Goal: Task Accomplishment & Management: Complete application form

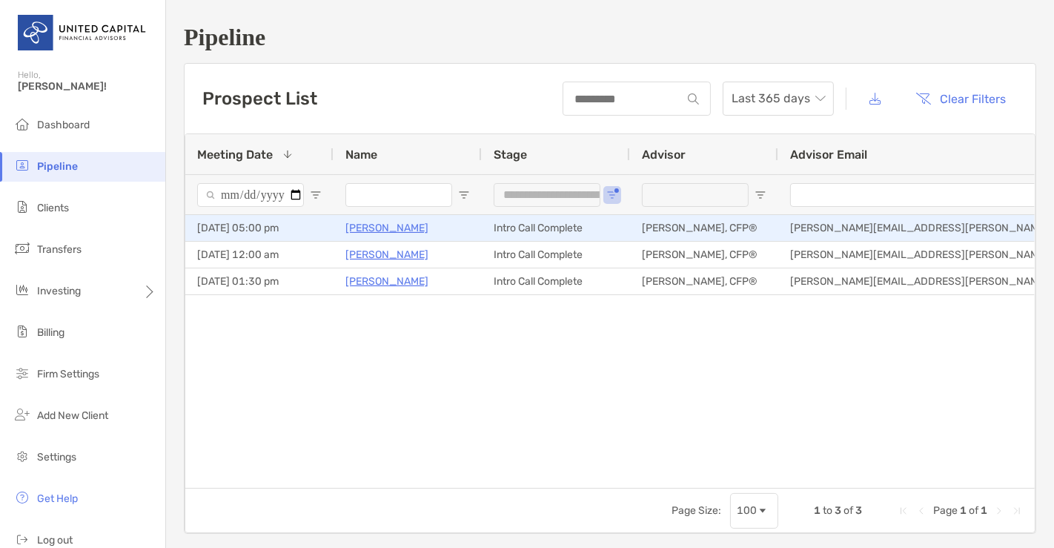
click at [387, 222] on p "[PERSON_NAME]" at bounding box center [386, 228] width 83 height 19
click at [373, 225] on p "[PERSON_NAME]" at bounding box center [386, 228] width 83 height 19
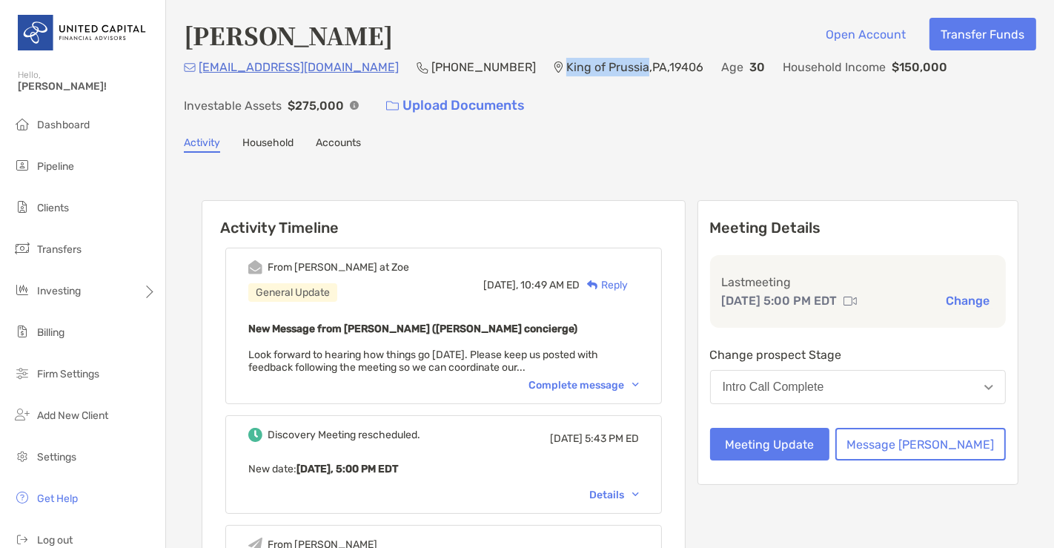
drag, startPoint x: 479, startPoint y: 65, endPoint x: 561, endPoint y: 73, distance: 81.9
click at [566, 73] on p "King of Prussia , PA , 19406" at bounding box center [634, 67] width 137 height 19
copy p "King of Prussia"
click at [912, 445] on button "Message [PERSON_NAME]" at bounding box center [920, 444] width 170 height 33
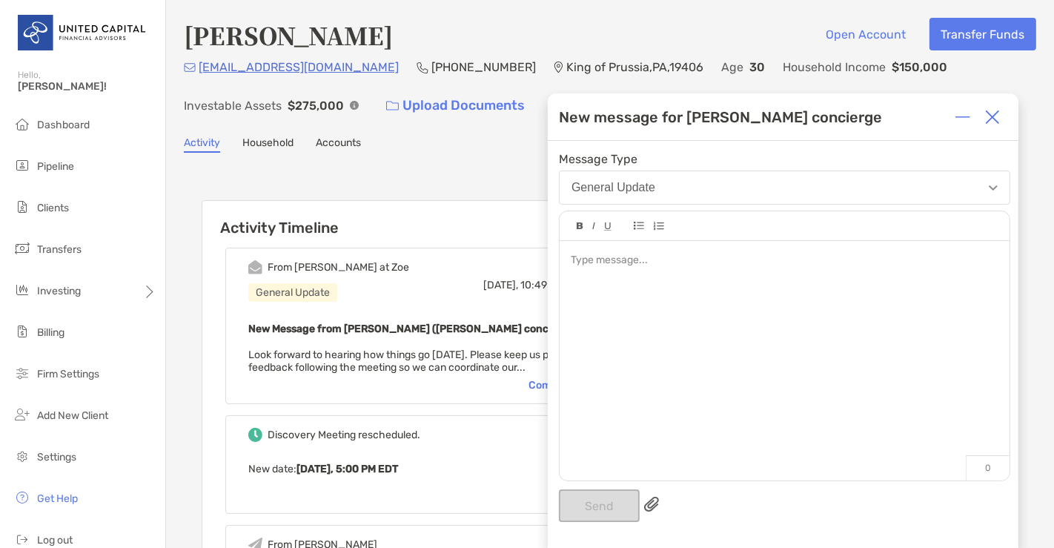
click at [990, 113] on img at bounding box center [992, 117] width 15 height 15
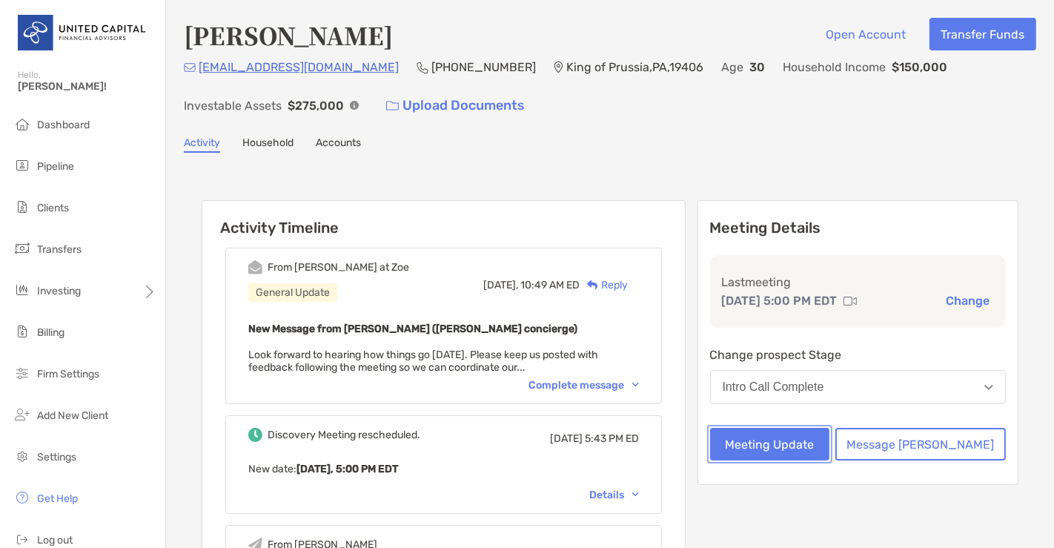
click at [821, 428] on button "Meeting Update" at bounding box center [770, 444] width 120 height 33
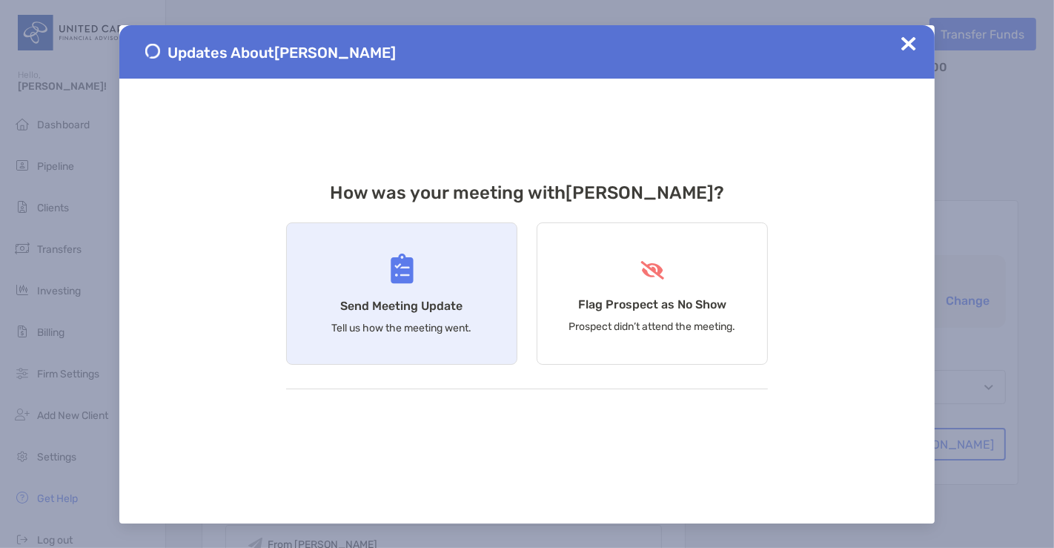
click at [454, 335] on div "Send Meeting Update Tell us how the meeting went." at bounding box center [401, 293] width 231 height 142
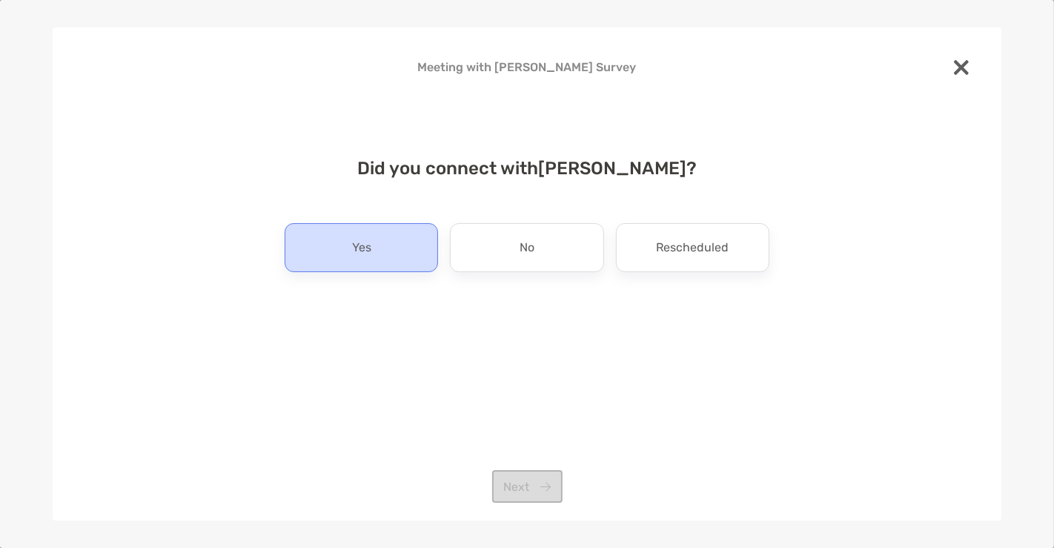
click at [379, 268] on div "Yes" at bounding box center [361, 247] width 153 height 49
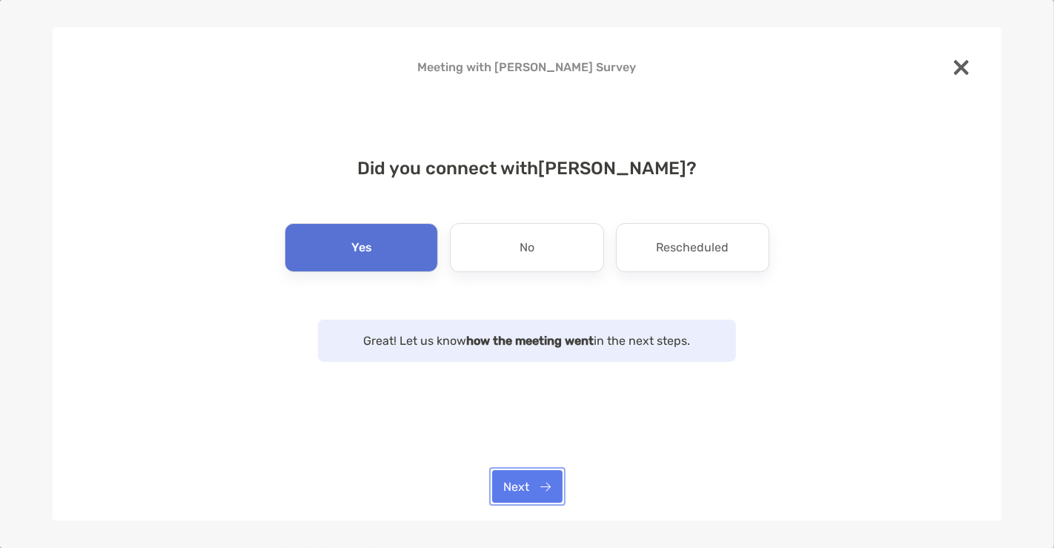
click at [545, 485] on button "Next" at bounding box center [527, 486] width 70 height 33
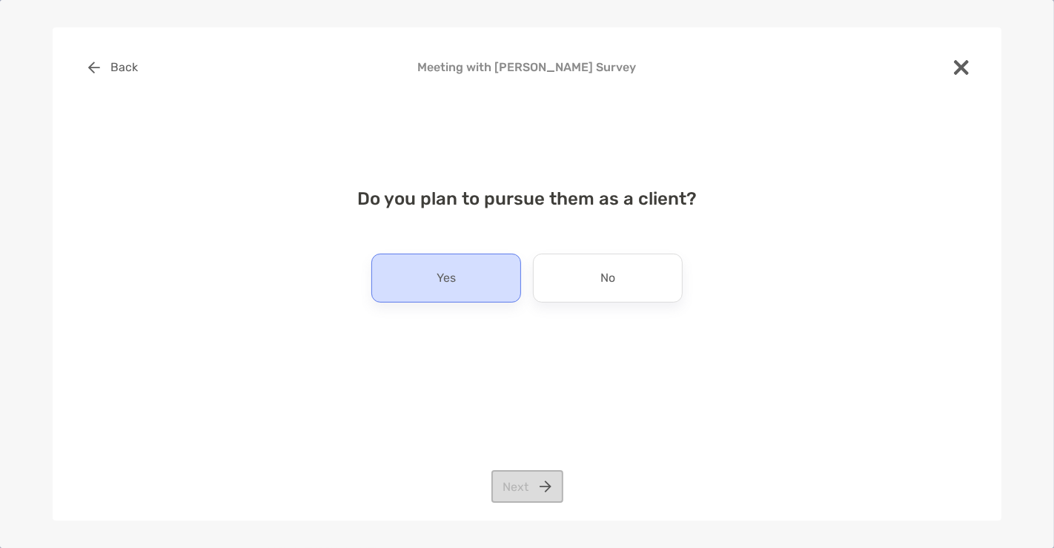
click at [472, 288] on div "Yes" at bounding box center [446, 277] width 150 height 49
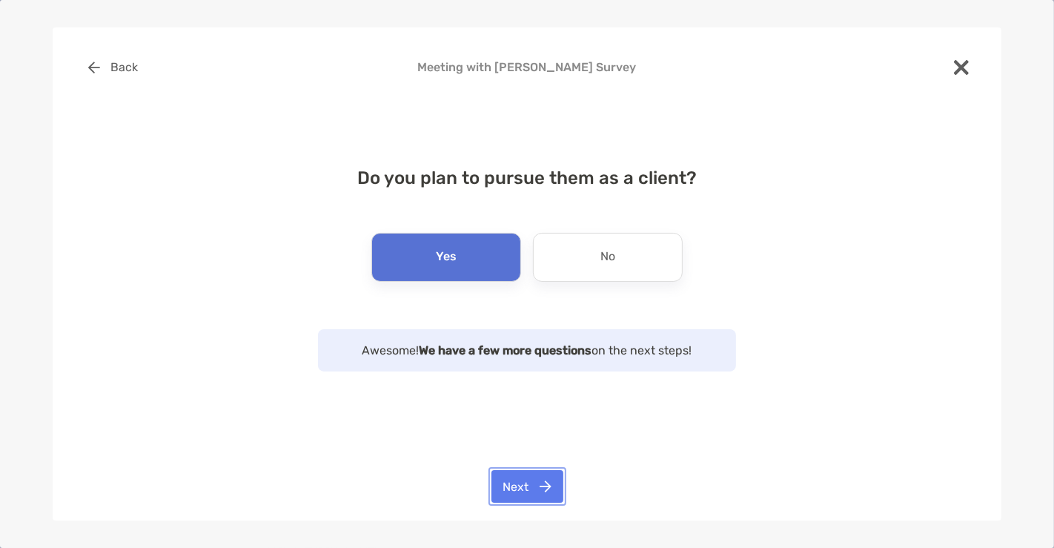
click at [525, 482] on button "Next" at bounding box center [527, 486] width 72 height 33
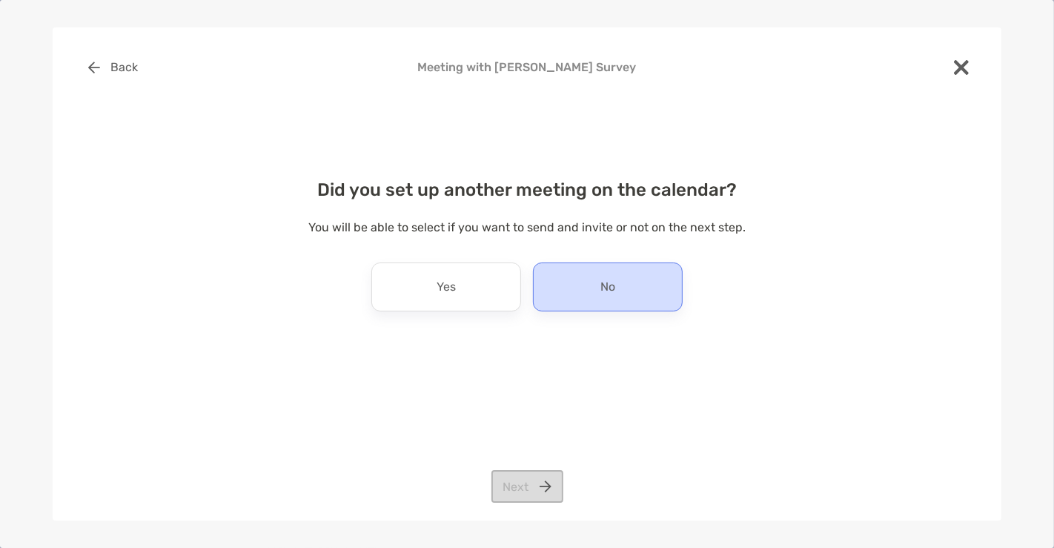
click at [587, 282] on div "No" at bounding box center [608, 286] width 150 height 49
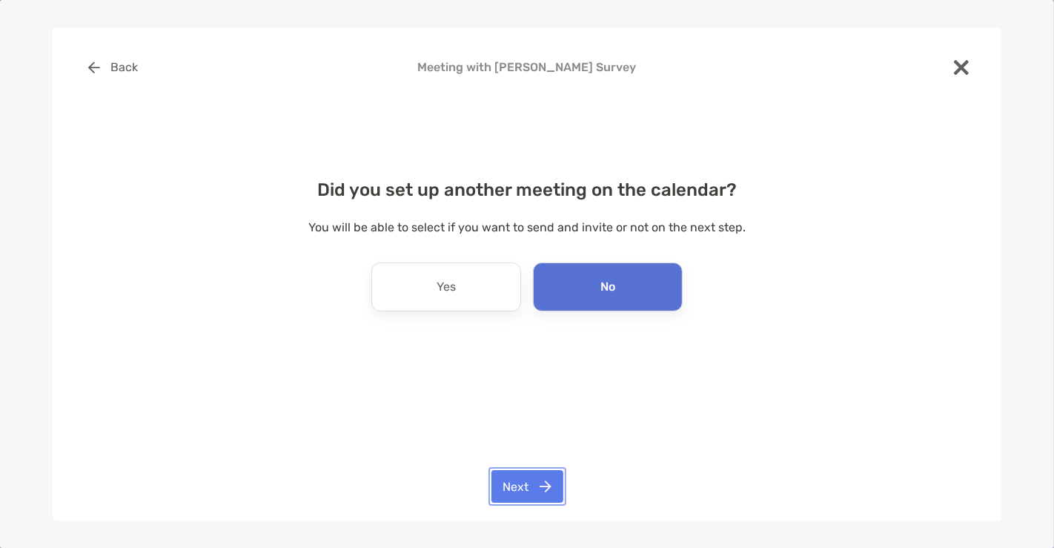
click at [531, 480] on button "Next" at bounding box center [527, 486] width 72 height 33
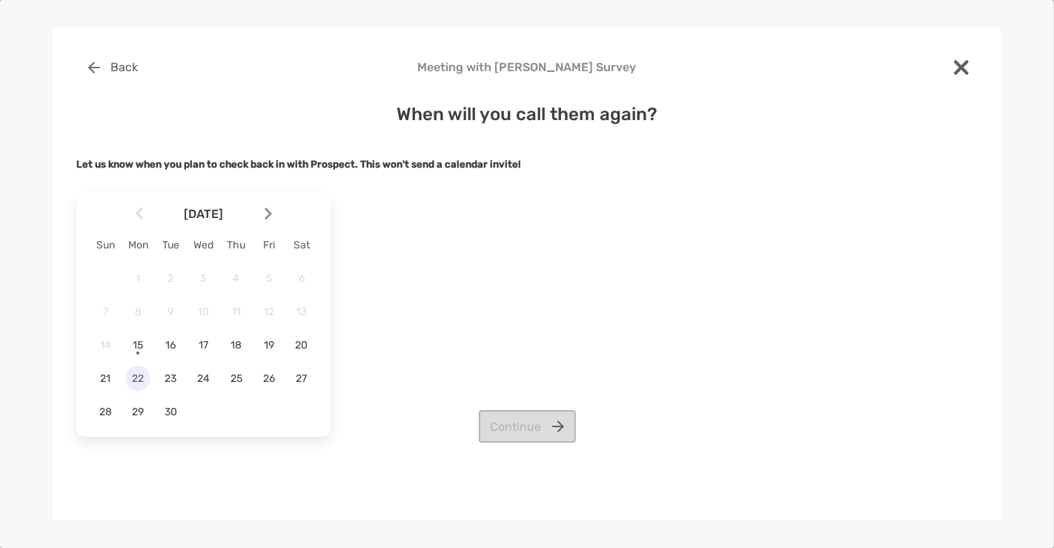
click at [126, 378] on span "22" at bounding box center [137, 378] width 25 height 13
click at [522, 413] on button "Continue" at bounding box center [527, 426] width 97 height 33
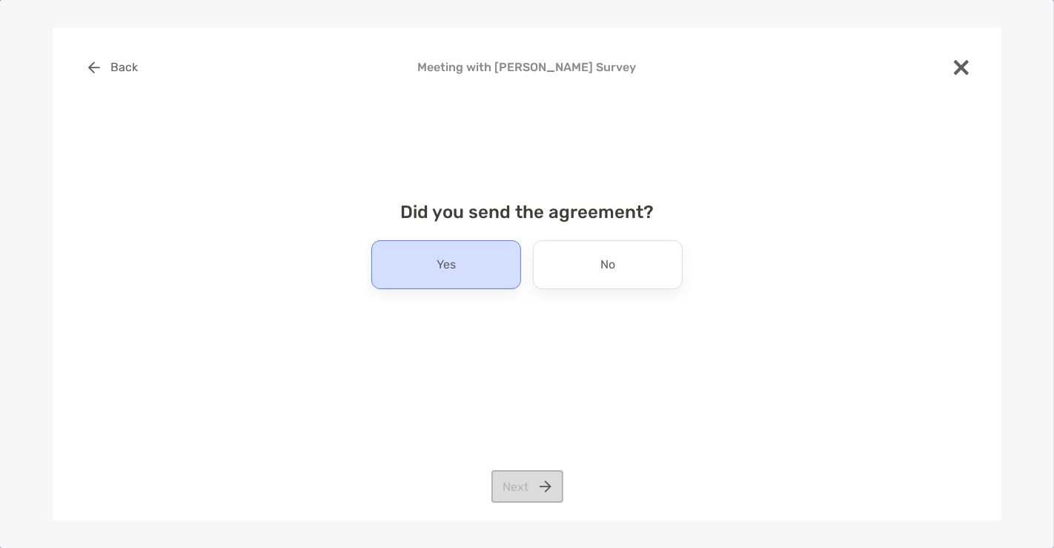
click at [499, 255] on div "Yes" at bounding box center [446, 264] width 150 height 49
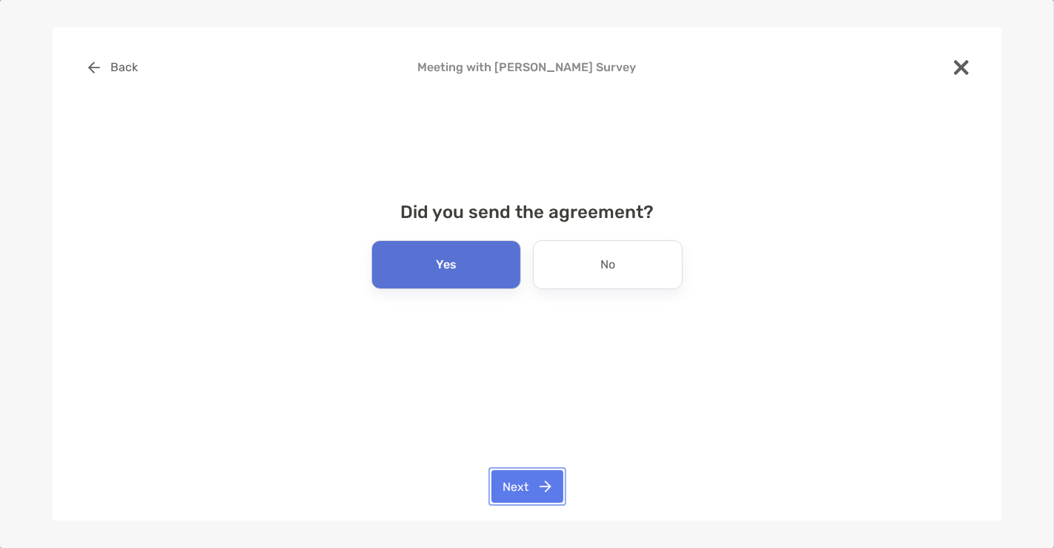
click at [531, 476] on button "Next" at bounding box center [527, 486] width 72 height 33
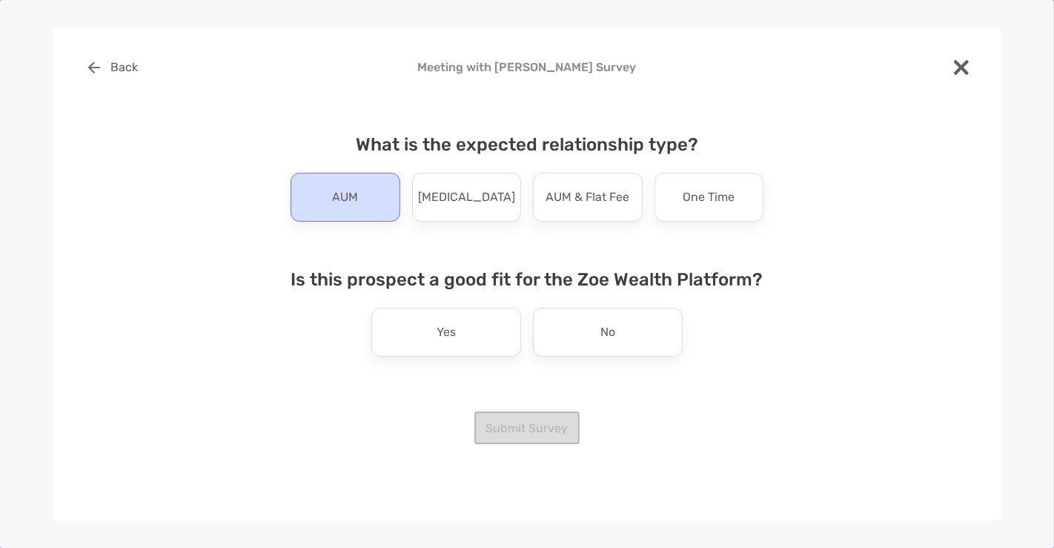
click at [377, 216] on div "AUM" at bounding box center [345, 197] width 110 height 49
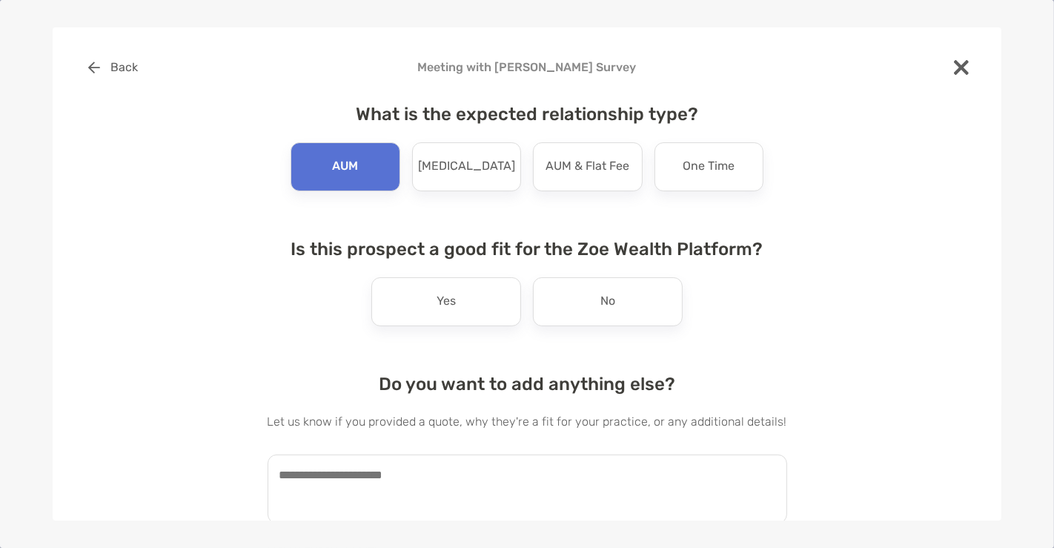
click at [451, 328] on div "What is the expected relationship type? AUM Retainer AUM & Flat Fee One Time Is…" at bounding box center [527, 307] width 519 height 443
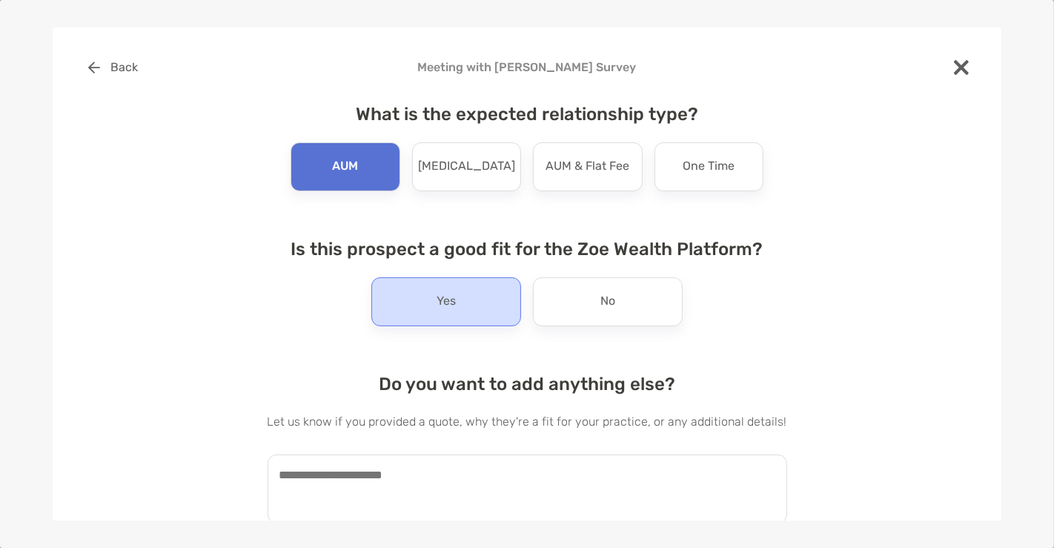
click at [445, 298] on p "Yes" at bounding box center [445, 302] width 19 height 24
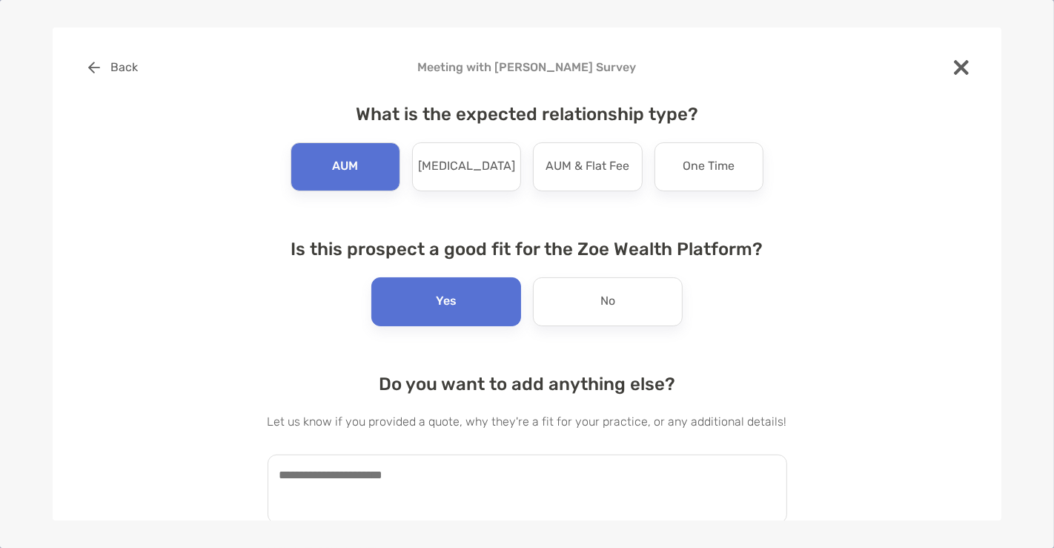
scroll to position [46, 0]
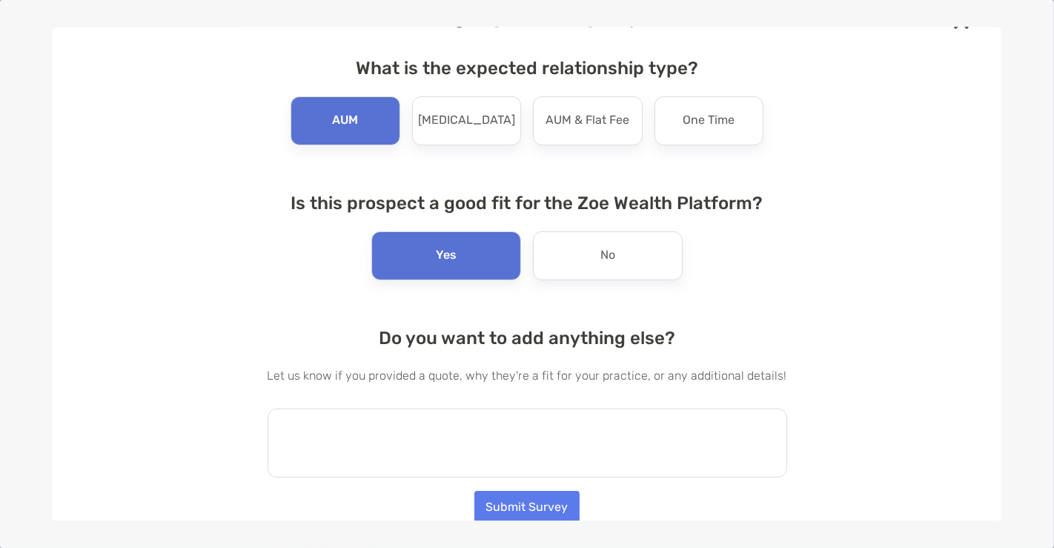
click at [391, 427] on textarea at bounding box center [527, 442] width 519 height 69
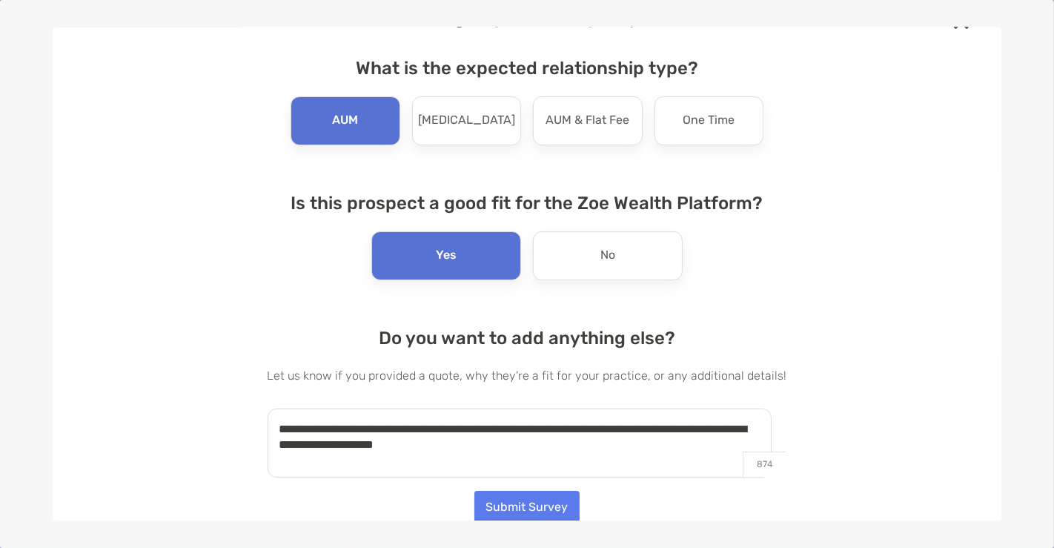
click at [685, 426] on textarea "**********" at bounding box center [520, 442] width 505 height 69
click at [677, 442] on textarea "**********" at bounding box center [520, 442] width 505 height 69
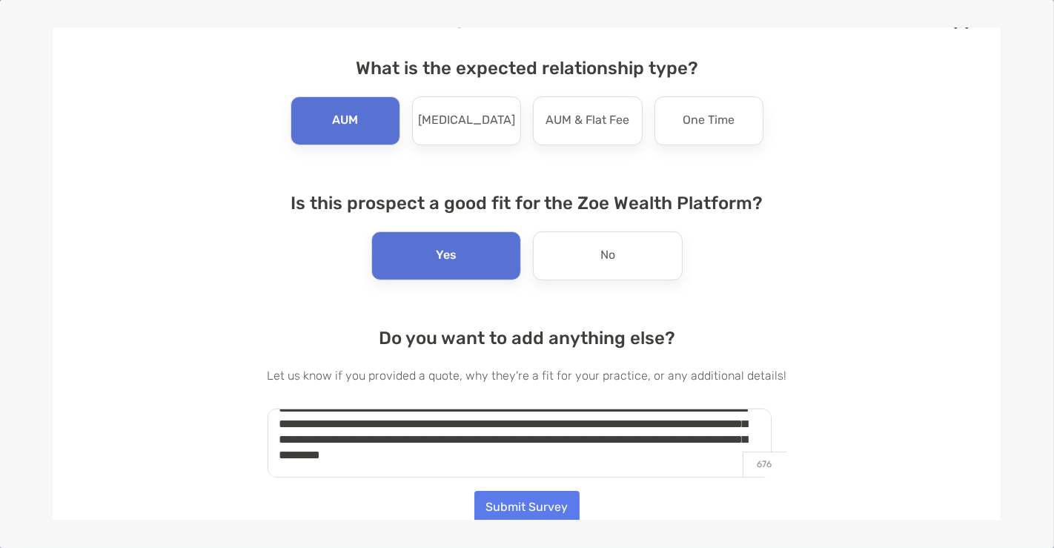
scroll to position [0, 0]
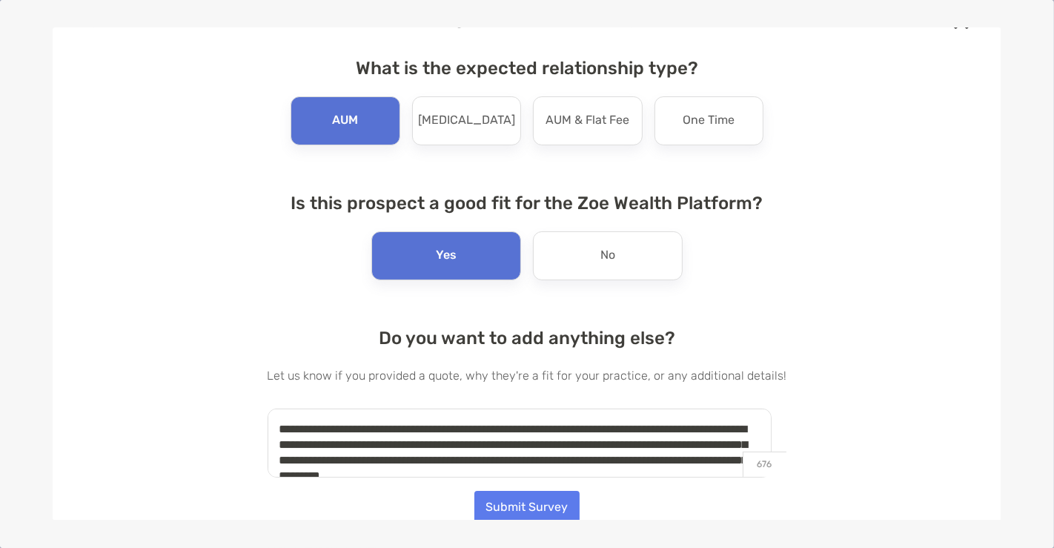
click at [576, 423] on textarea "**********" at bounding box center [520, 442] width 505 height 69
click at [440, 420] on textarea "**********" at bounding box center [520, 442] width 505 height 69
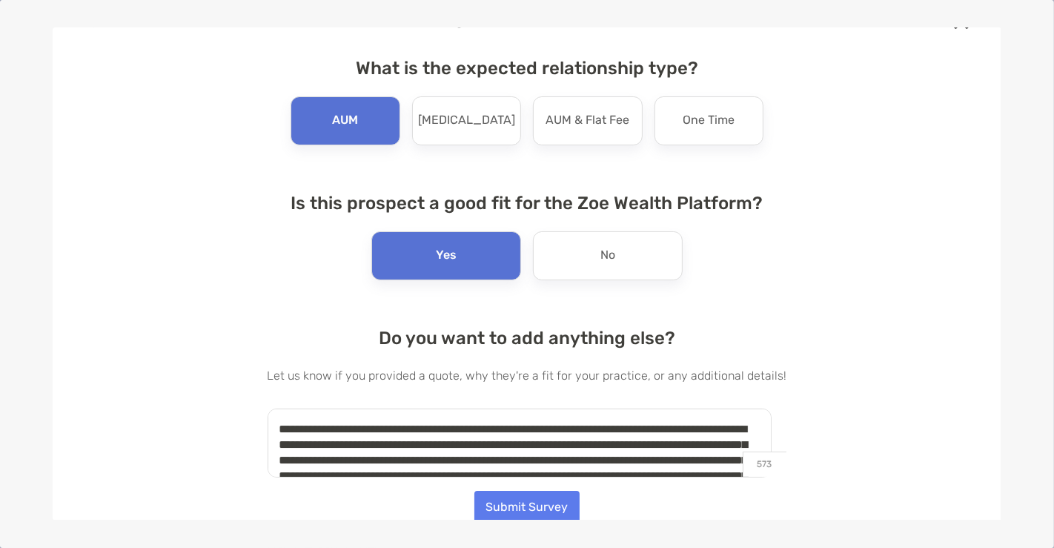
scroll to position [55, 0]
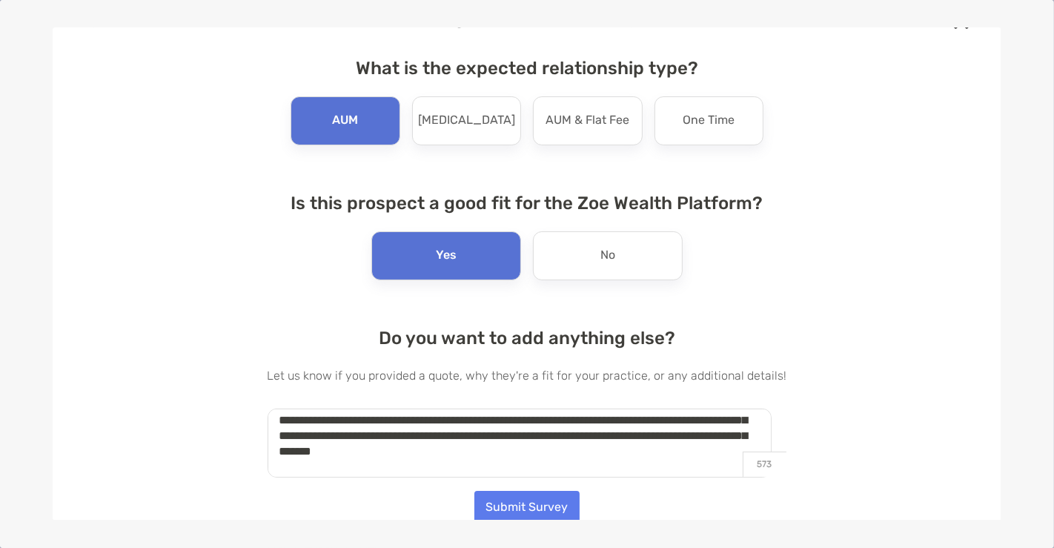
type textarea "**********"
click at [535, 502] on button "Submit Survey" at bounding box center [526, 507] width 105 height 33
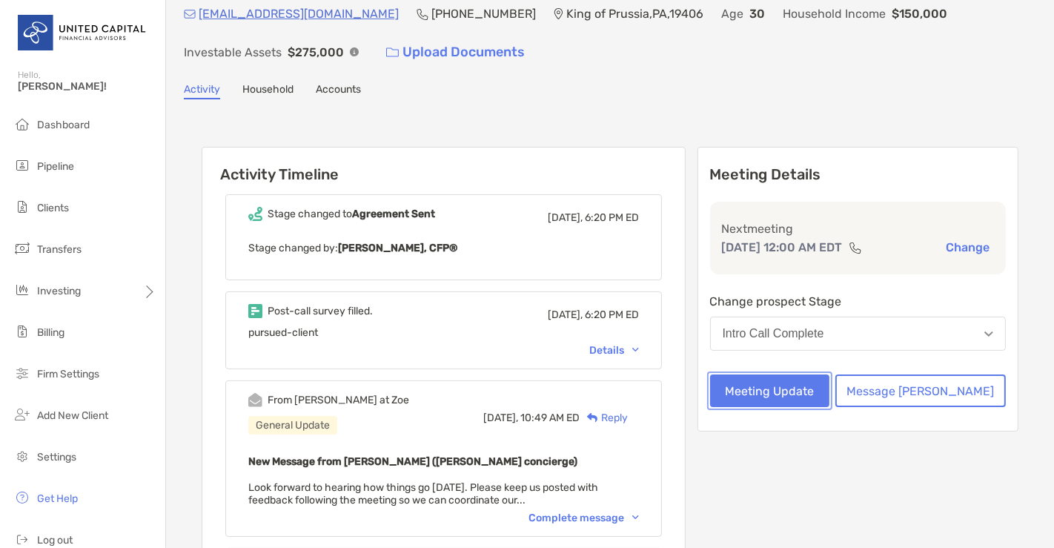
scroll to position [0, 0]
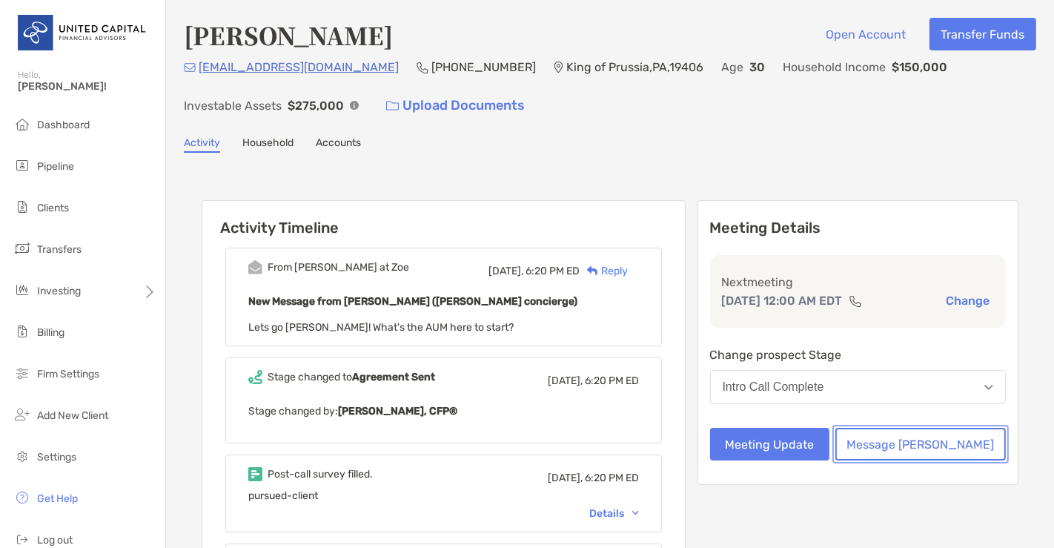
click at [935, 451] on button "Message [PERSON_NAME]" at bounding box center [920, 444] width 170 height 33
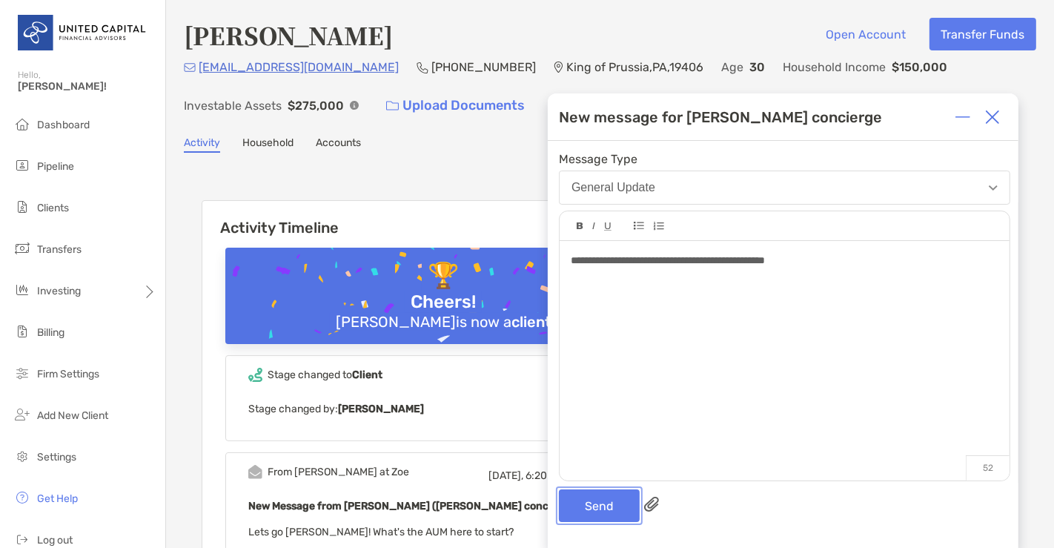
click at [615, 511] on button "Send" at bounding box center [599, 505] width 81 height 33
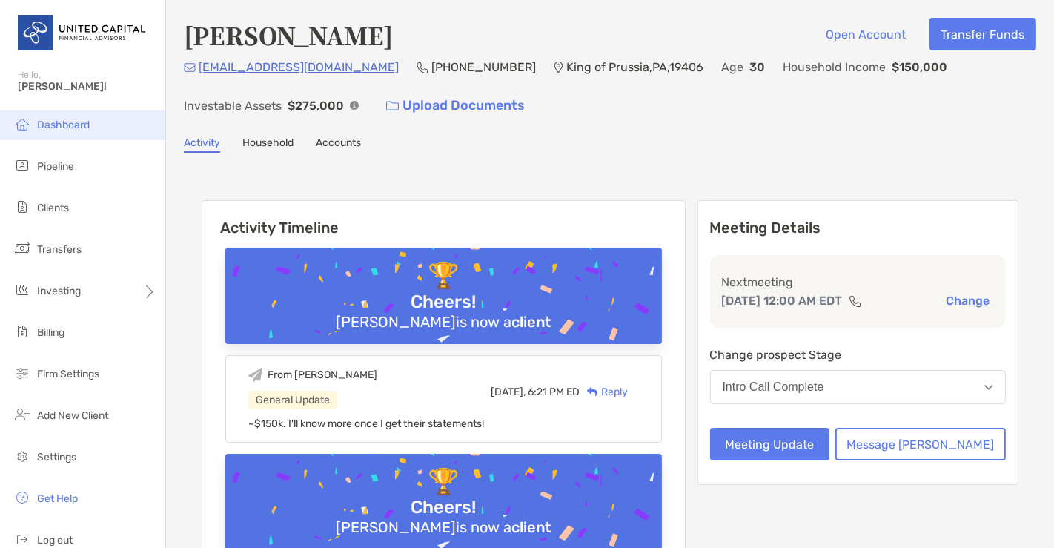
click at [67, 124] on span "Dashboard" at bounding box center [63, 125] width 53 height 13
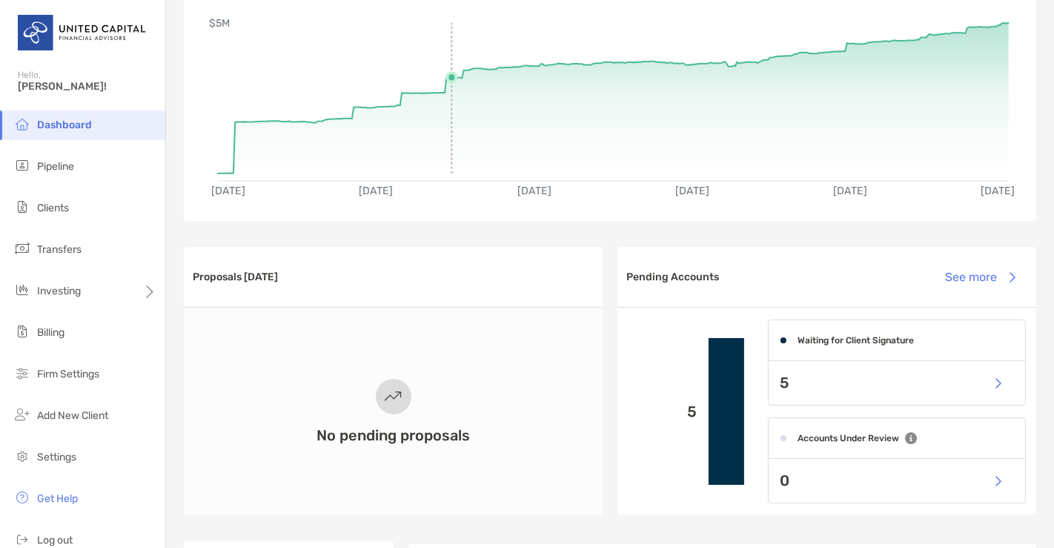
scroll to position [151, 0]
click at [843, 387] on div "5" at bounding box center [896, 382] width 256 height 44
click at [79, 208] on li "Clients" at bounding box center [82, 208] width 165 height 30
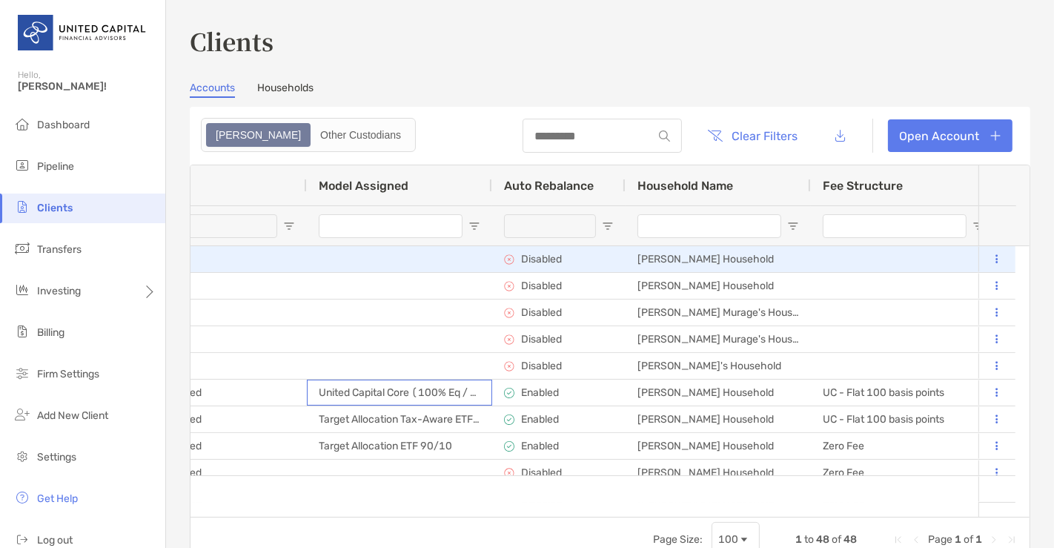
drag, startPoint x: 445, startPoint y: 382, endPoint x: 981, endPoint y: 259, distance: 550.3
click at [981, 259] on div "Lilia Montero-Diaz 4QP05027 Individual $0 $0 - 0% 0% Completed Disabled Lilia M…" at bounding box center [602, 374] width 825 height 256
click at [990, 253] on button at bounding box center [996, 259] width 13 height 15
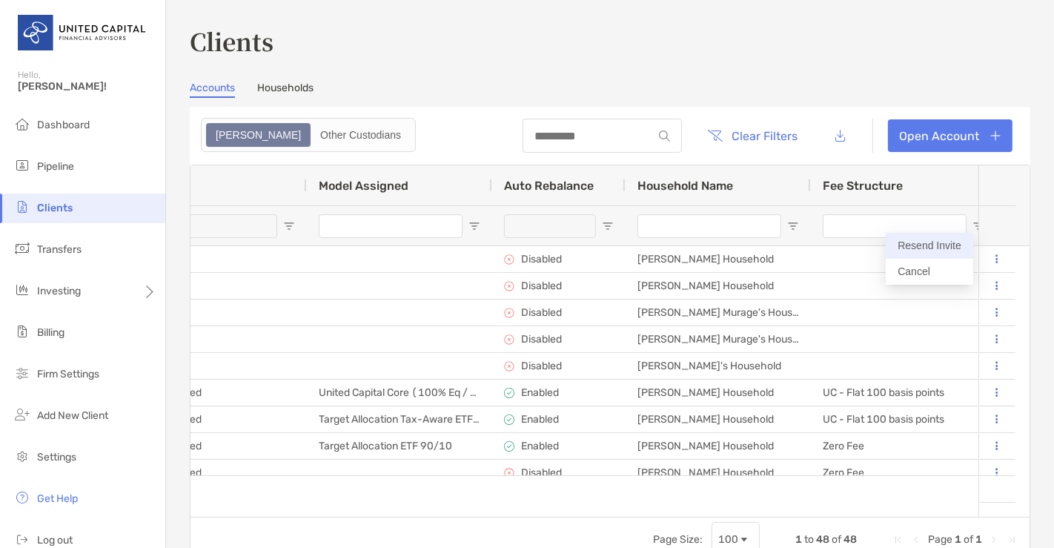
click at [939, 247] on button "Resend Invite" at bounding box center [929, 246] width 87 height 26
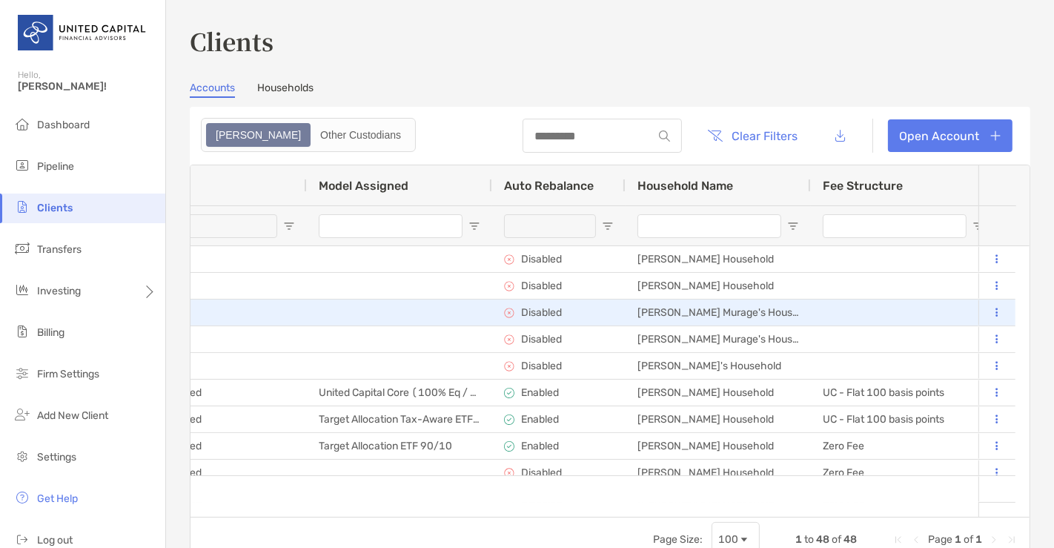
click at [996, 312] on icon at bounding box center [997, 313] width 2 height 10
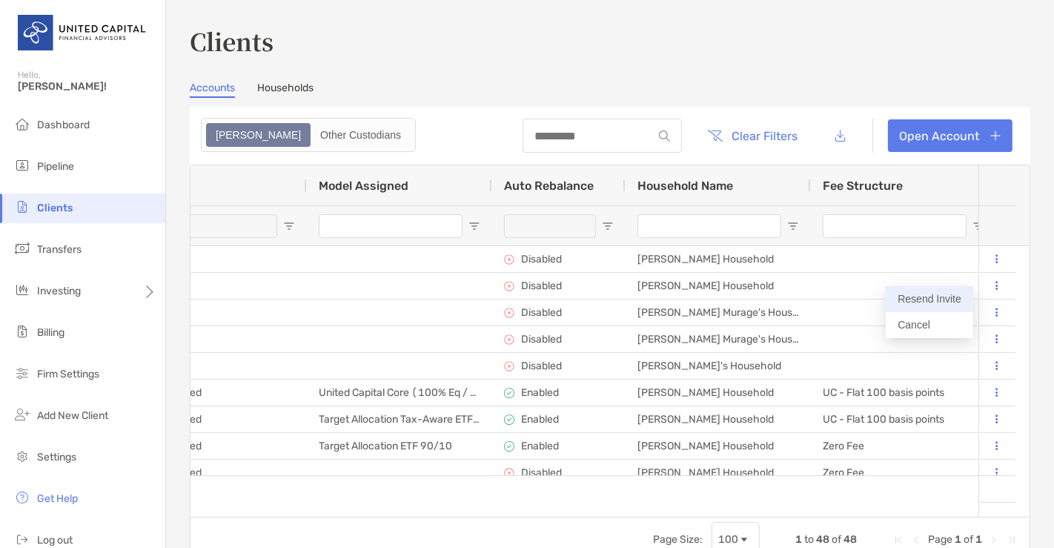
click at [946, 296] on button "Resend Invite" at bounding box center [929, 299] width 87 height 26
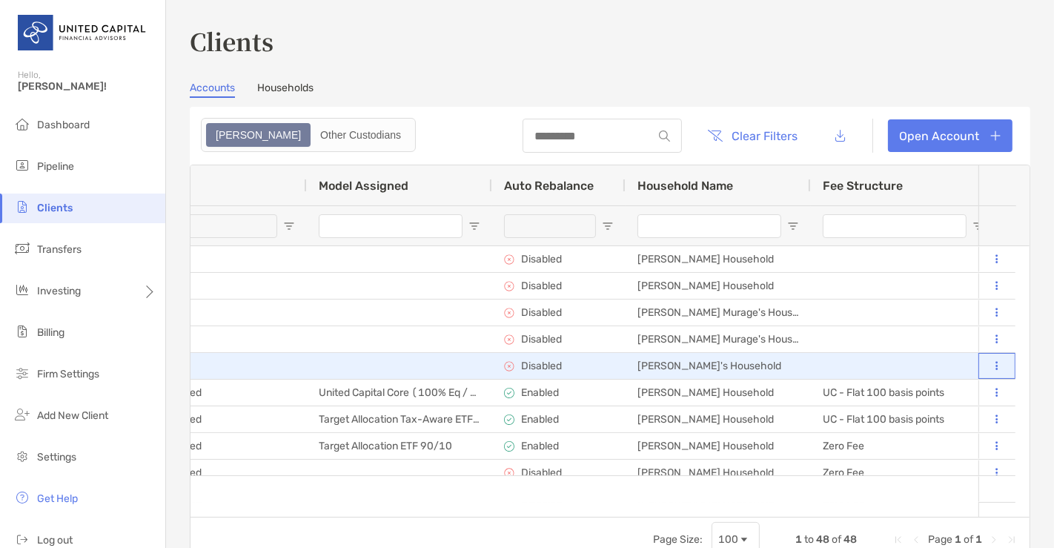
click at [990, 359] on button at bounding box center [996, 366] width 13 height 15
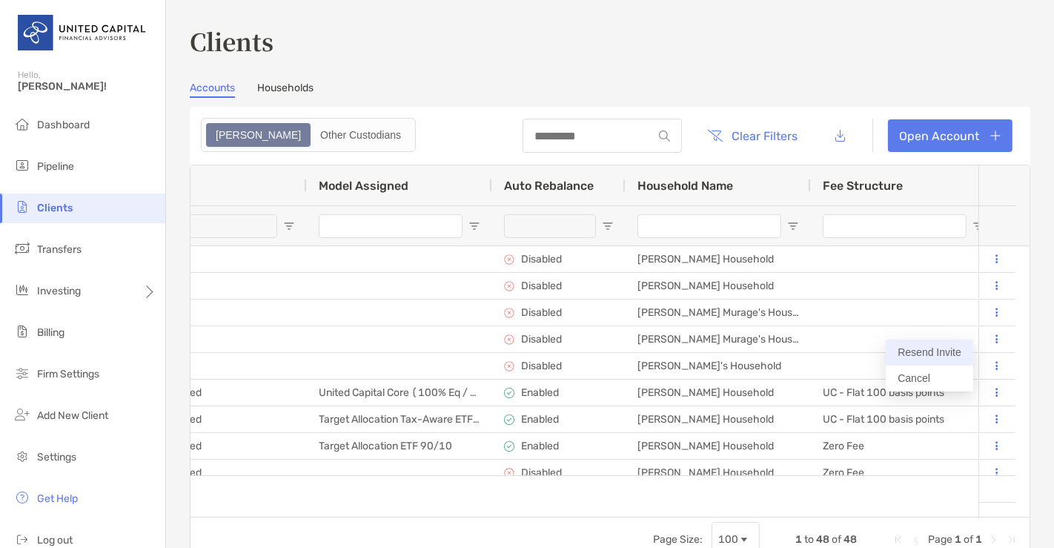
click at [944, 356] on button "Resend Invite" at bounding box center [929, 352] width 87 height 26
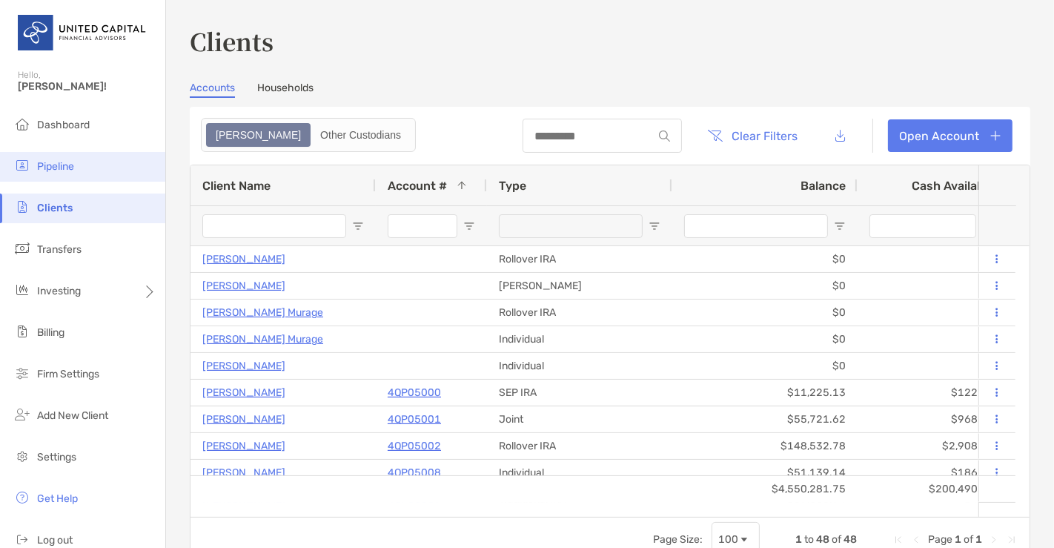
click at [59, 164] on span "Pipeline" at bounding box center [55, 166] width 37 height 13
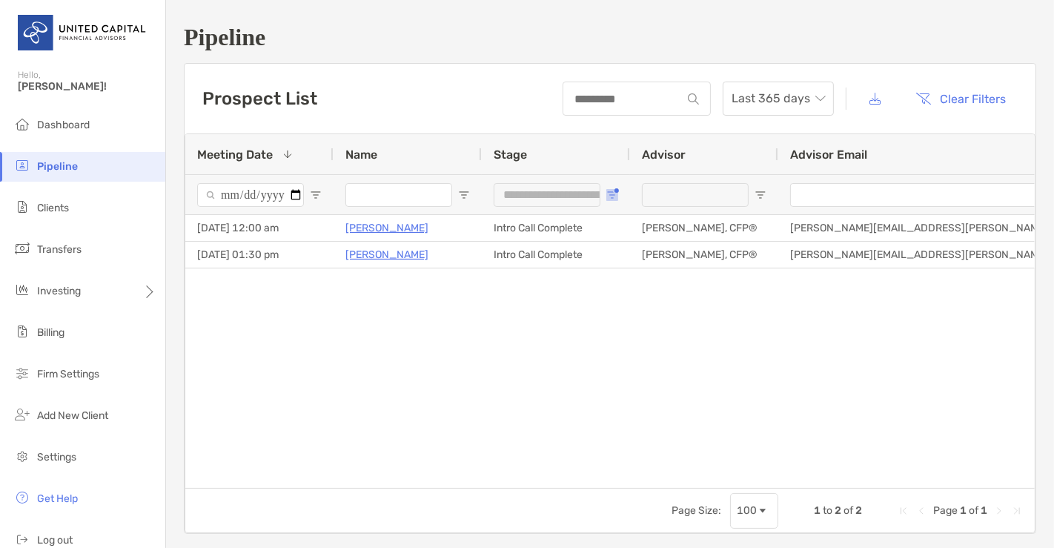
click at [611, 191] on span "Open Filter Menu" at bounding box center [612, 195] width 12 height 12
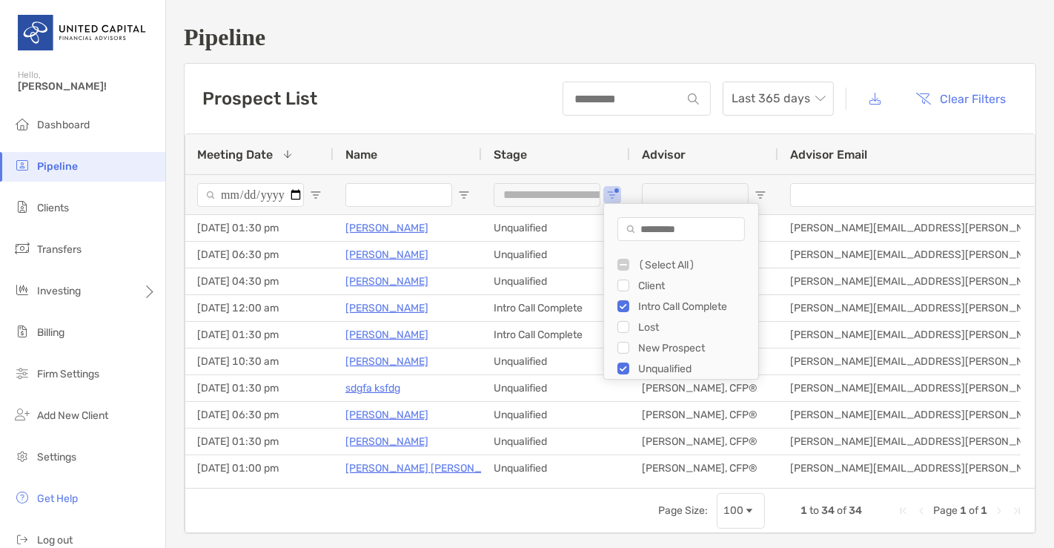
type input "**********"
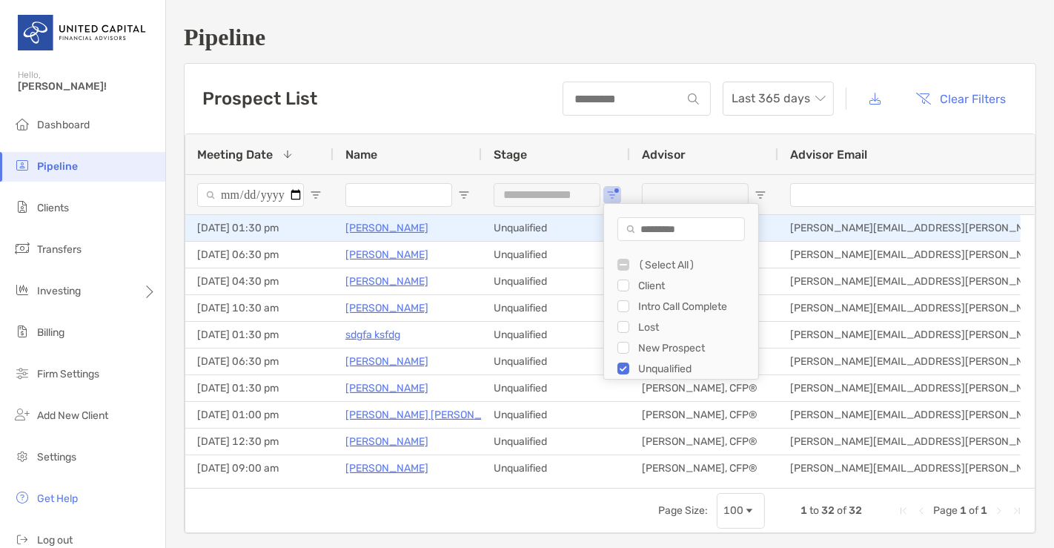
click at [382, 228] on p "Heather Bennett" at bounding box center [386, 228] width 83 height 19
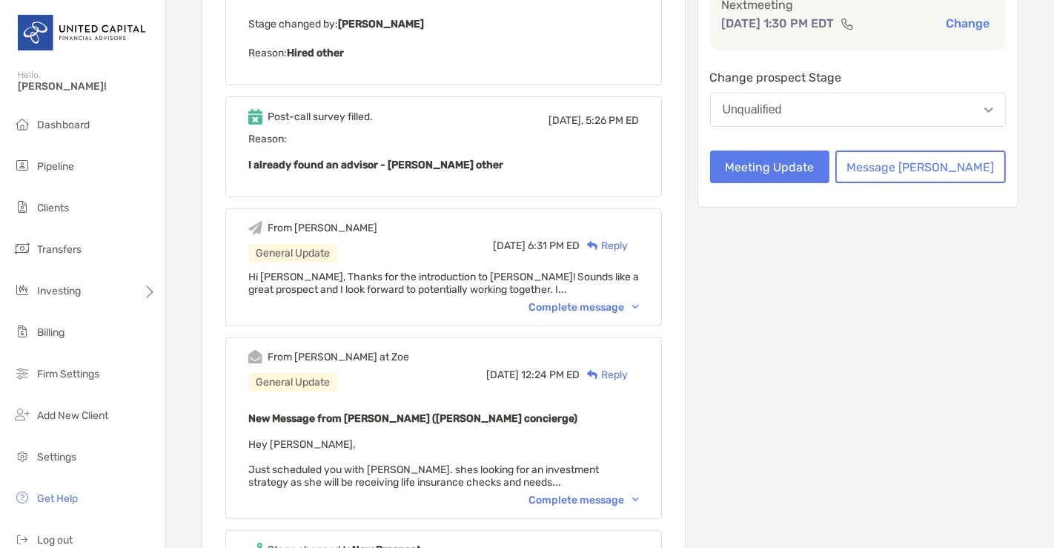
scroll to position [325, 0]
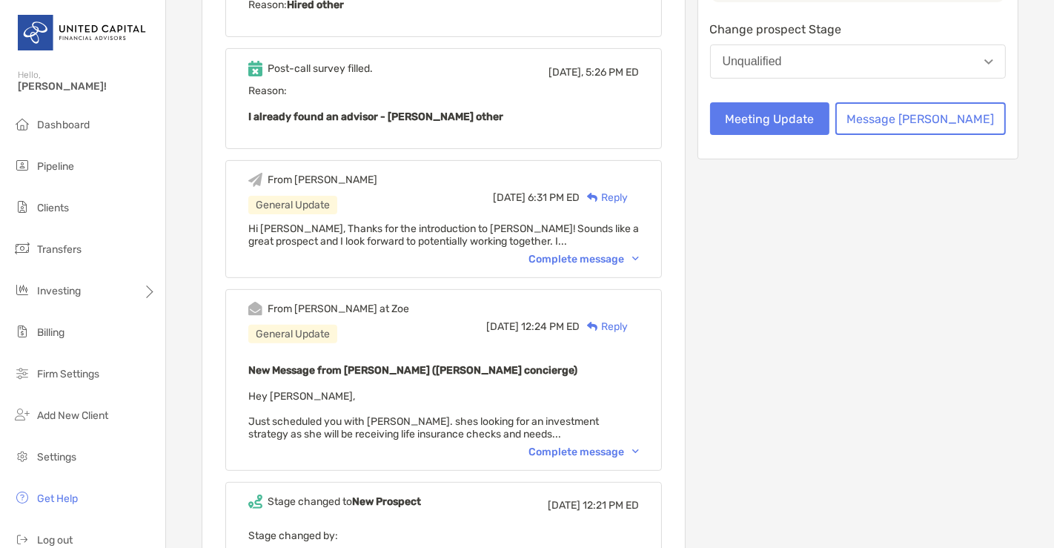
click at [593, 451] on div "Complete message" at bounding box center [583, 451] width 110 height 13
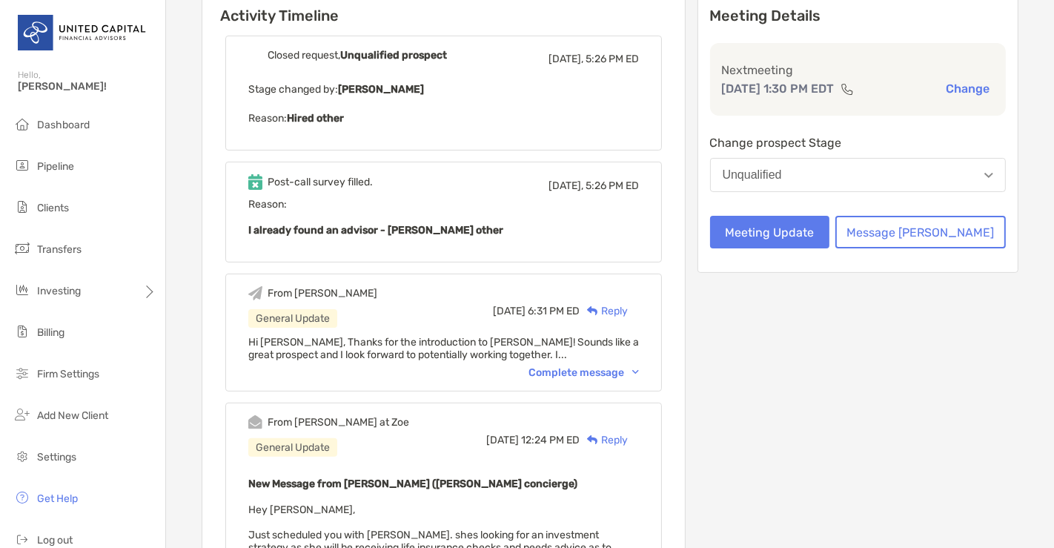
scroll to position [211, 0]
click at [56, 197] on li "Clients" at bounding box center [82, 208] width 165 height 30
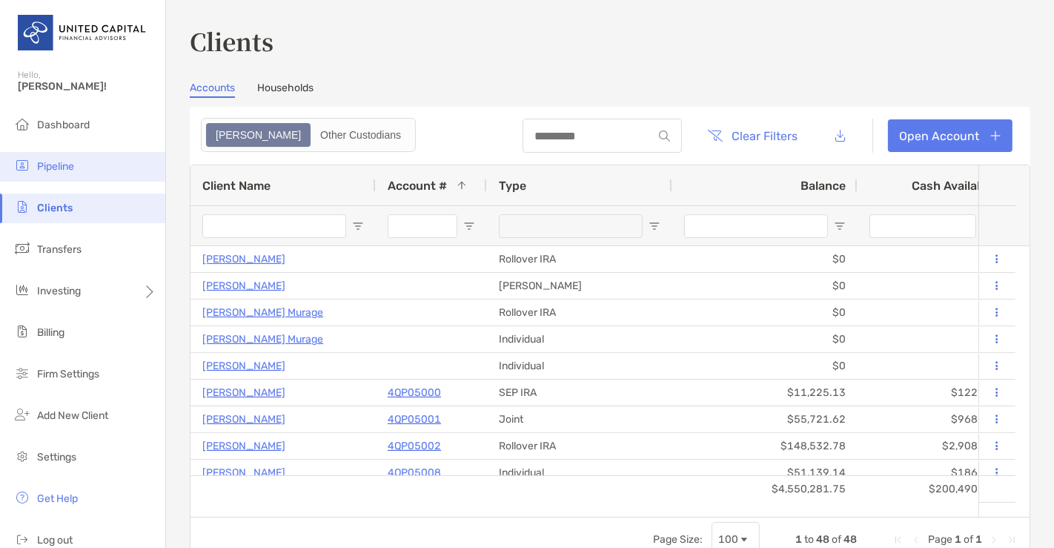
click at [53, 153] on li "Pipeline" at bounding box center [82, 167] width 165 height 30
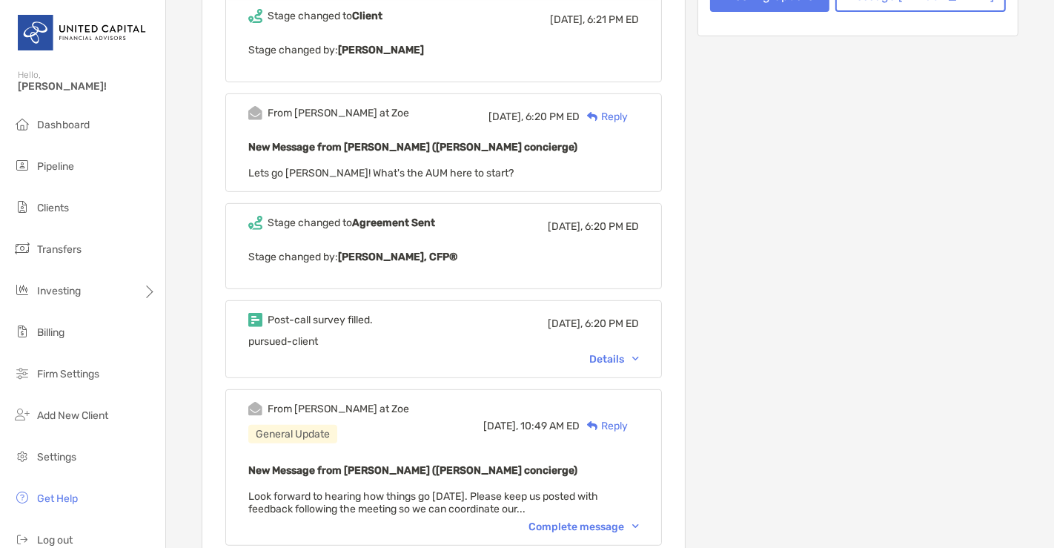
scroll to position [459, 0]
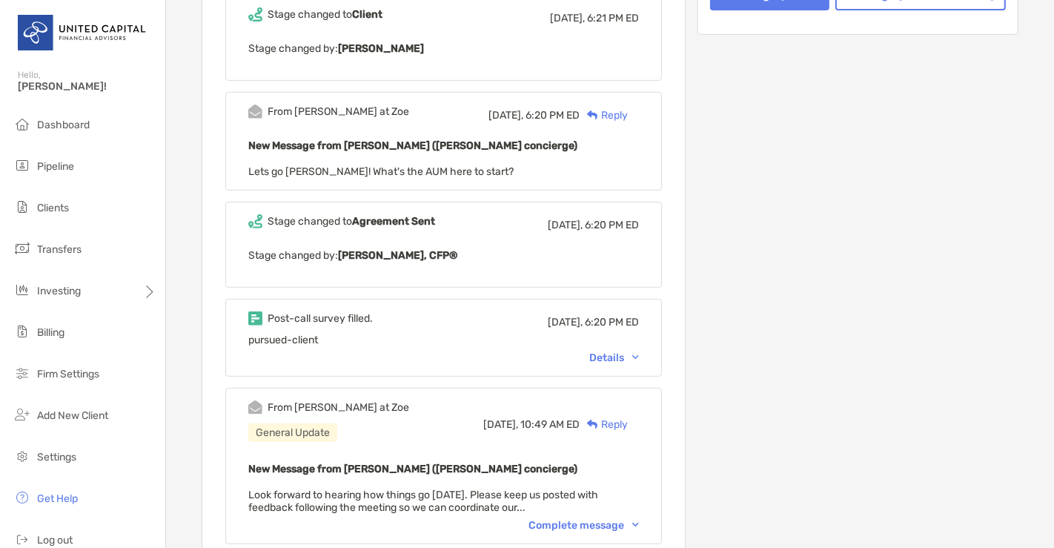
click at [641, 370] on div "Post-call survey filled. [DATE], 6:20 PM ED pursued-client Details" at bounding box center [443, 338] width 436 height 78
click at [634, 359] on div "Details" at bounding box center [614, 357] width 50 height 13
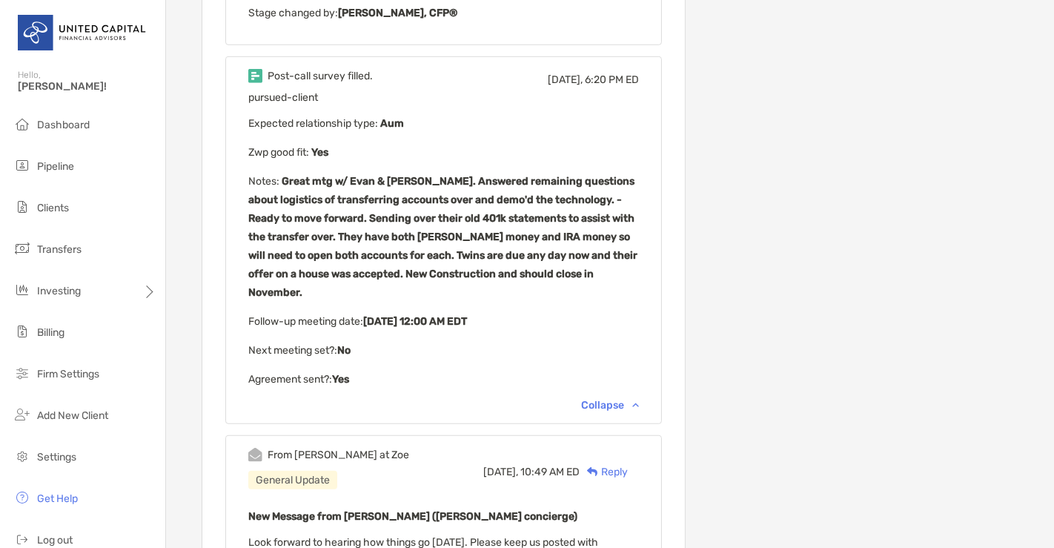
scroll to position [702, 0]
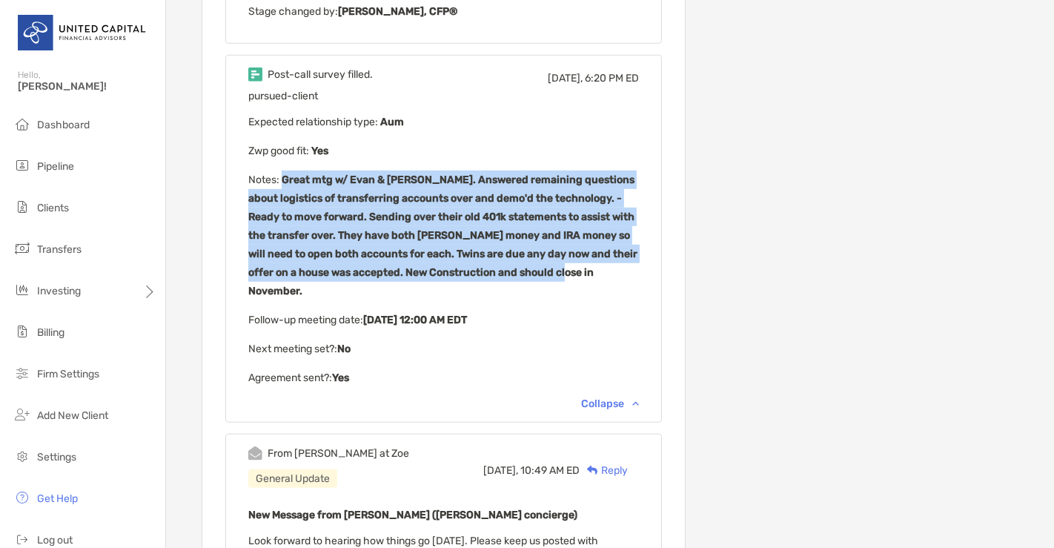
drag, startPoint x: 597, startPoint y: 265, endPoint x: 300, endPoint y: 174, distance: 310.1
click at [300, 174] on p "Notes : Great mtg w/ Evan & [PERSON_NAME]. Answered remaining questions about l…" at bounding box center [443, 235] width 391 height 130
copy b "Great mtg w/ Evan & [PERSON_NAME]. Answered remaining questions about logistics…"
